Goal: Transaction & Acquisition: Purchase product/service

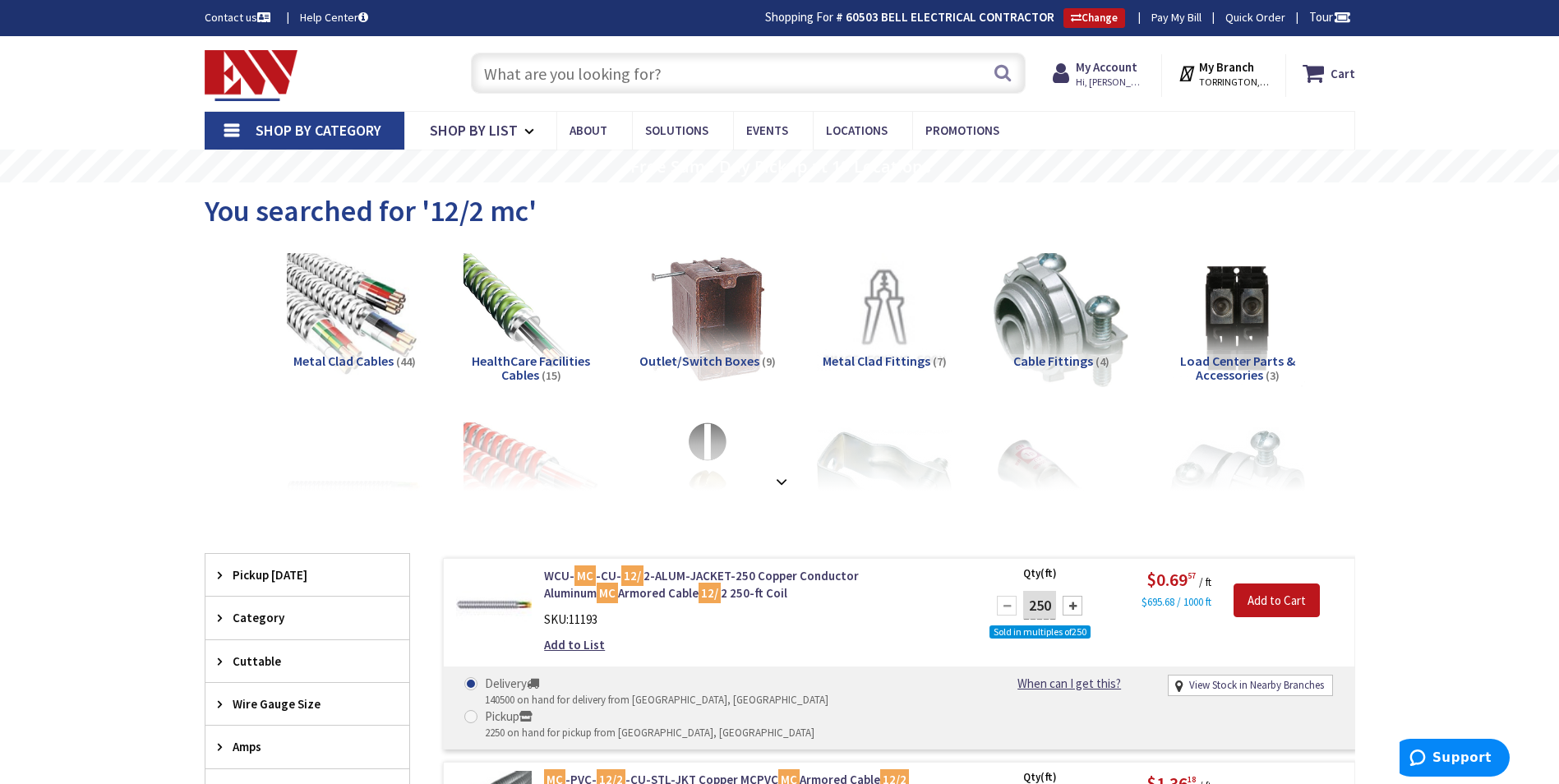
paste input "Q0357-1"
type input "Q0357-1"
click at [1009, 76] on button "Search" at bounding box center [1003, 72] width 22 height 37
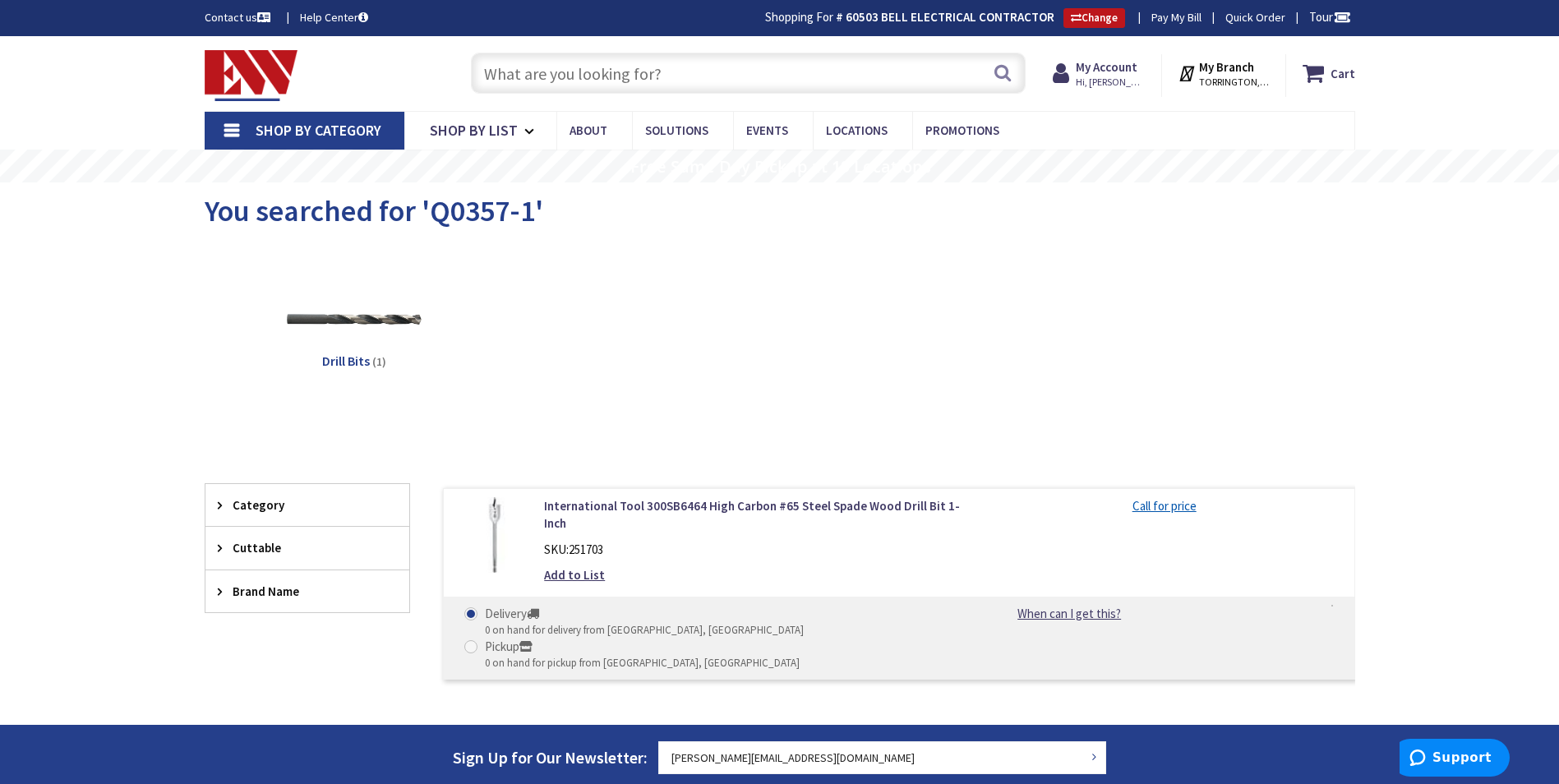
click at [321, 140] on span "Shop By Category" at bounding box center [318, 130] width 126 height 19
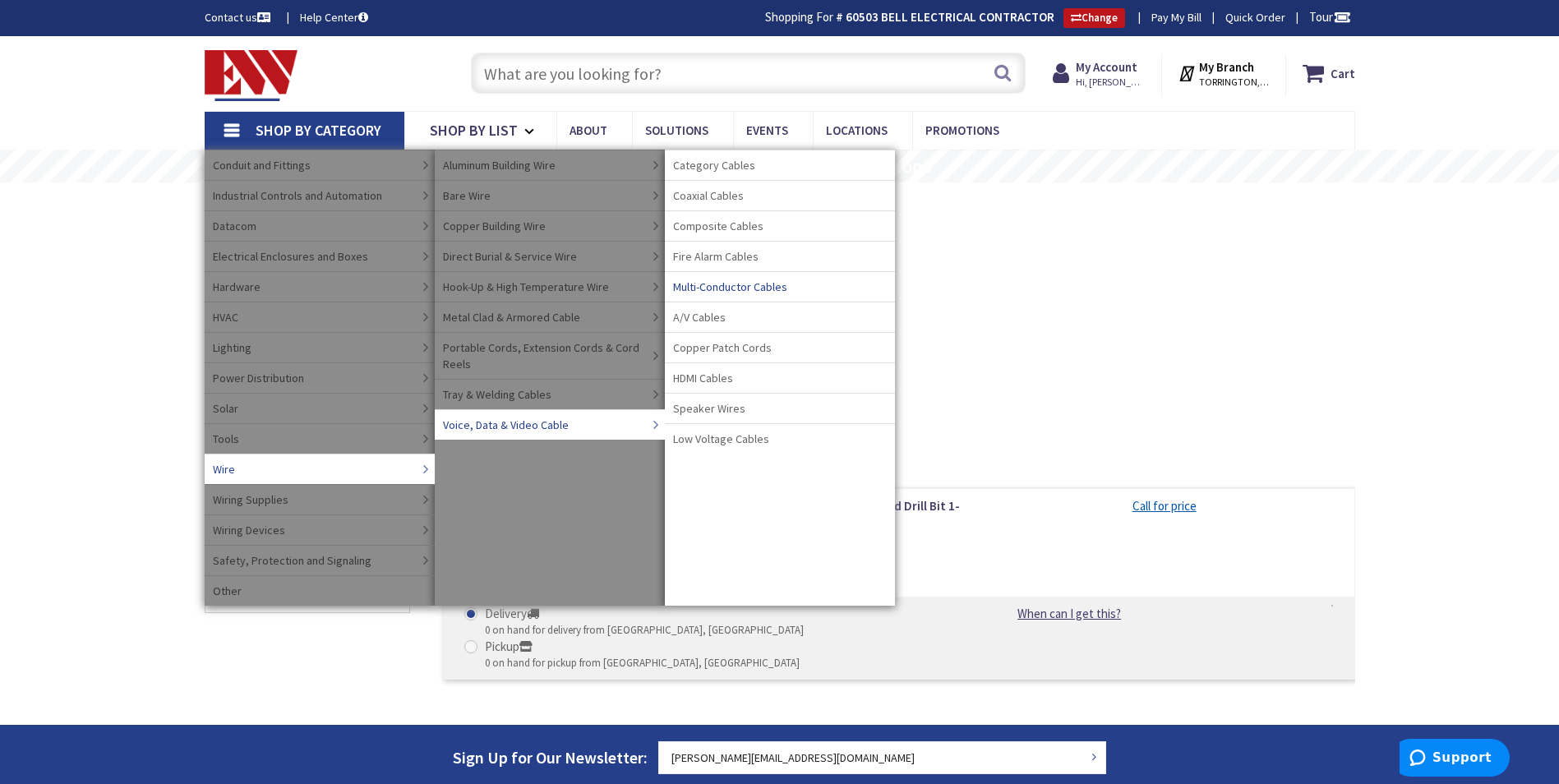
click at [743, 288] on span "Multi-Conductor Cables" at bounding box center [729, 287] width 114 height 17
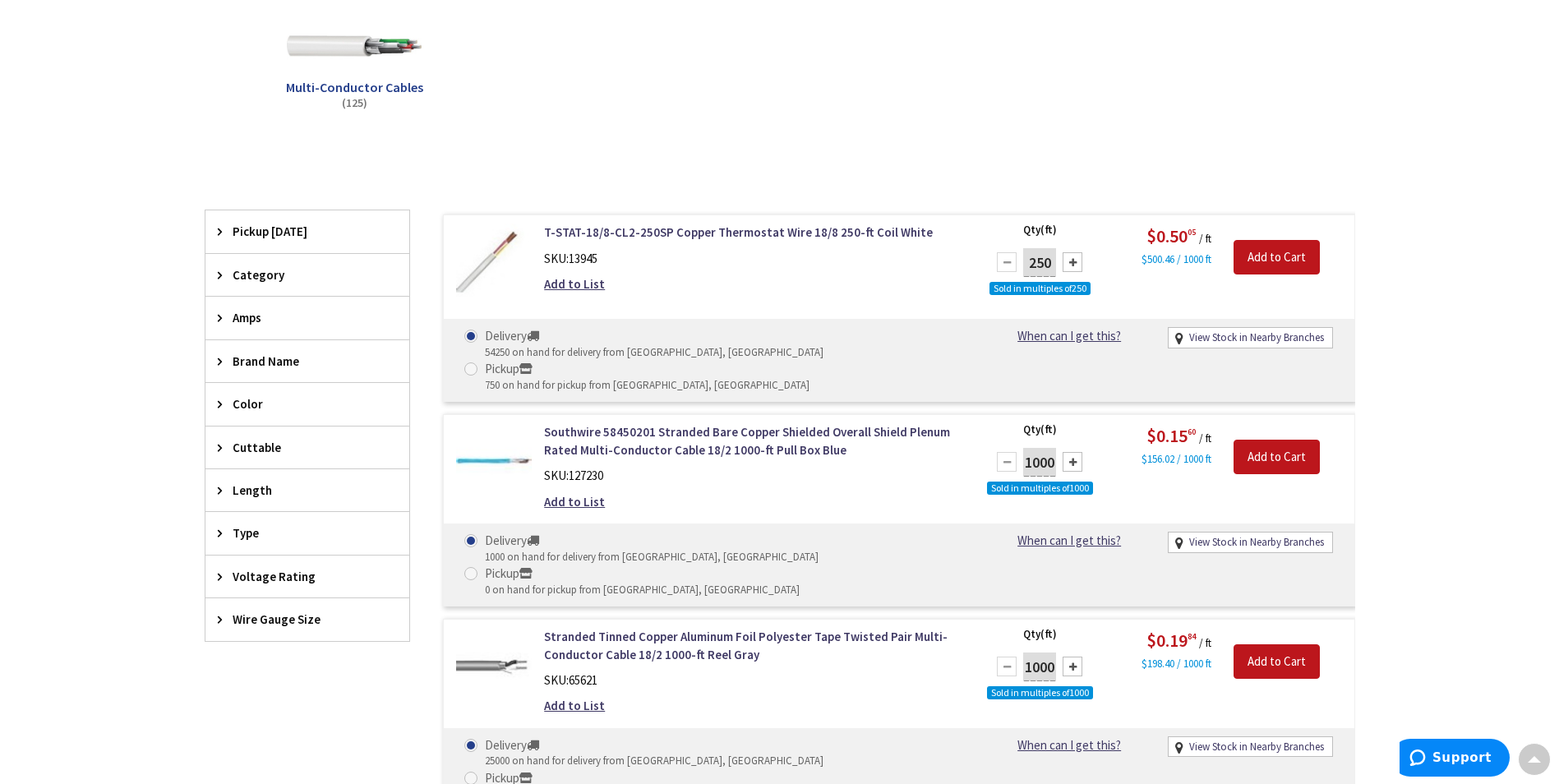
scroll to position [331, 0]
click at [257, 539] on span "Type" at bounding box center [299, 533] width 134 height 17
click at [256, 357] on span "Brand Name" at bounding box center [299, 361] width 134 height 17
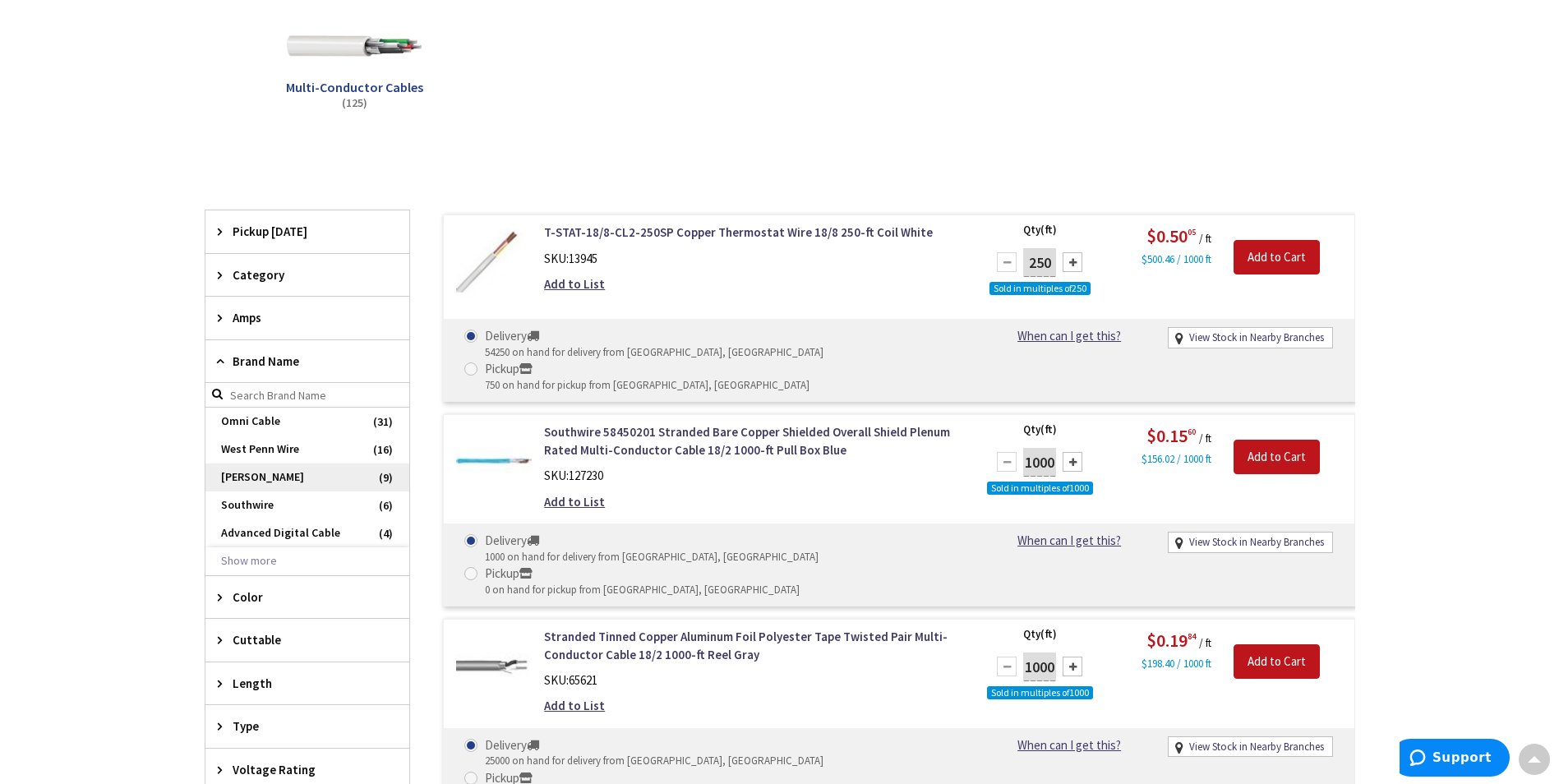
click at [284, 476] on span "[PERSON_NAME]" at bounding box center [307, 477] width 204 height 28
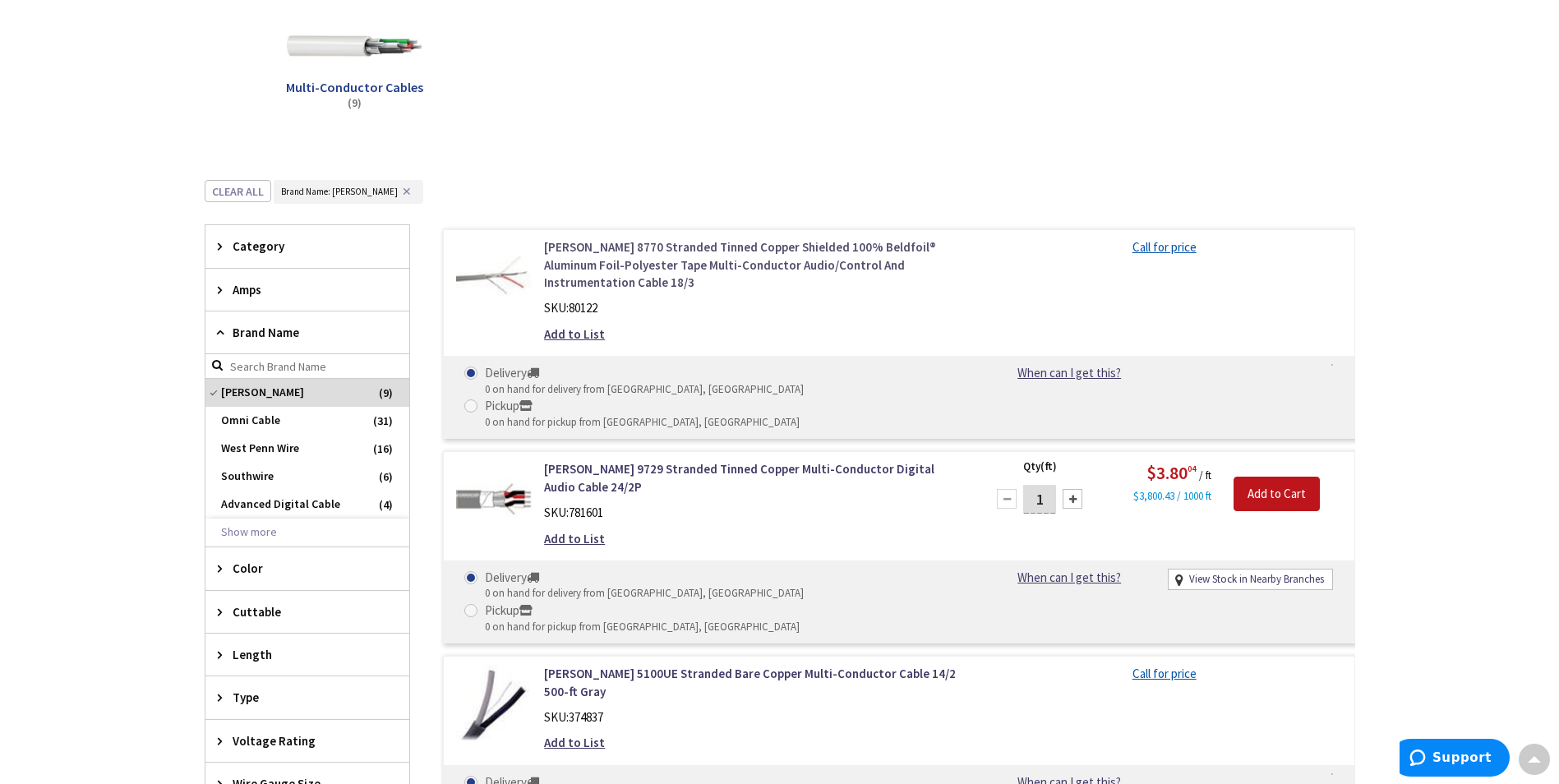
click at [638, 269] on link "Belden 8770 Stranded Tinned Copper Shielded 100% Beldfoil® Aluminum Foil-Polyes…" at bounding box center [752, 264] width 418 height 52
